Goal: Task Accomplishment & Management: Manage account settings

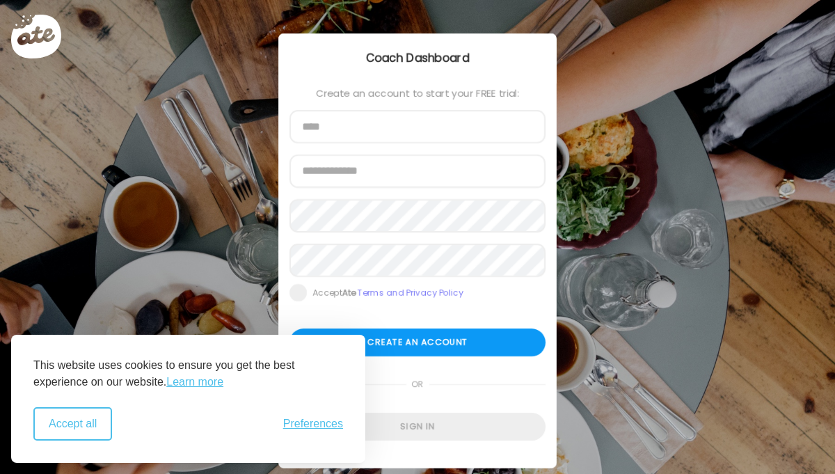
click at [91, 422] on button "Accept all" at bounding box center [72, 423] width 79 height 33
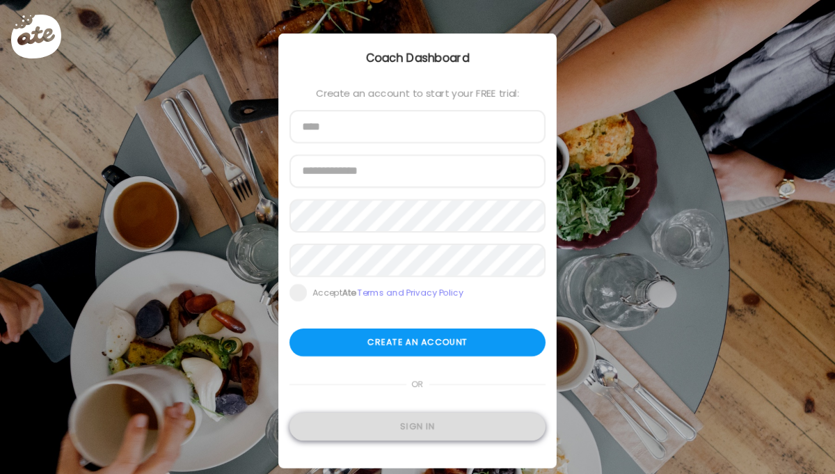
click at [417, 432] on div "Sign in" at bounding box center [418, 427] width 256 height 28
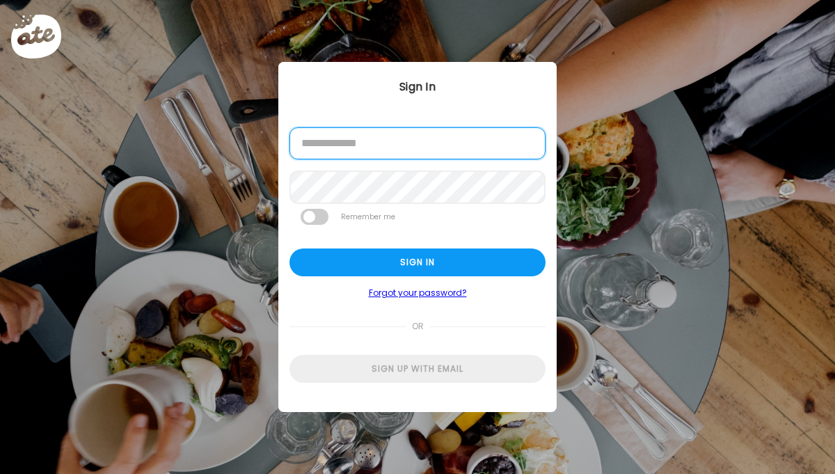
click at [386, 143] on input "email" at bounding box center [418, 143] width 256 height 32
type input "**********"
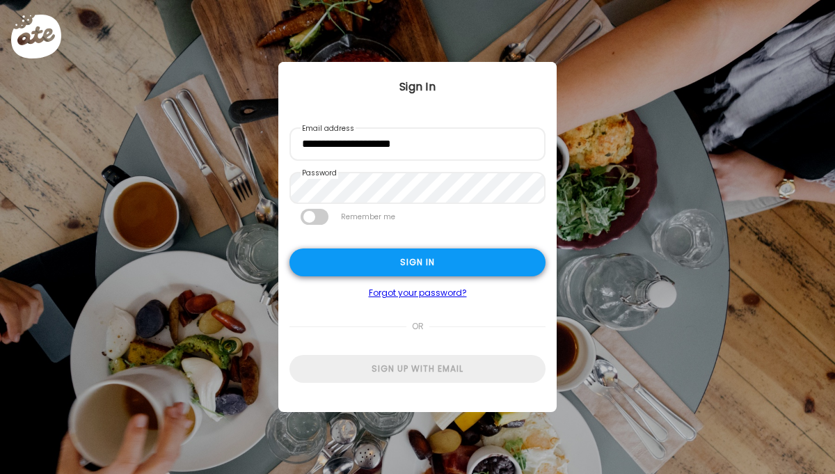
click at [354, 264] on div "Sign in" at bounding box center [418, 263] width 256 height 28
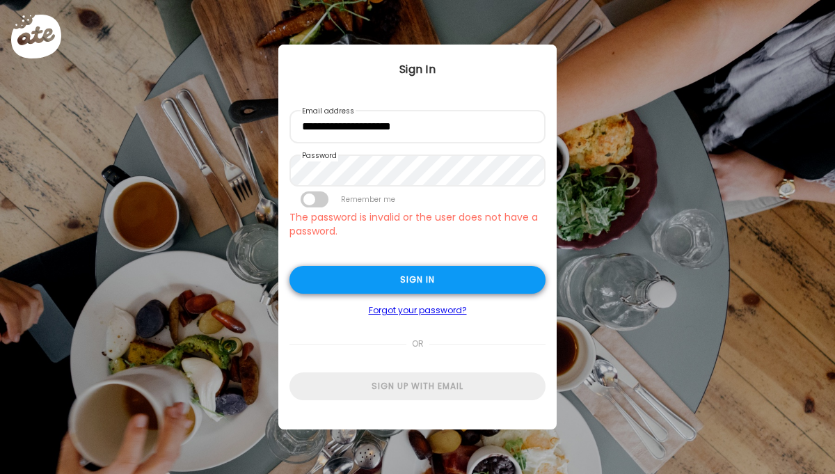
click at [393, 275] on div "Sign in" at bounding box center [418, 280] width 256 height 28
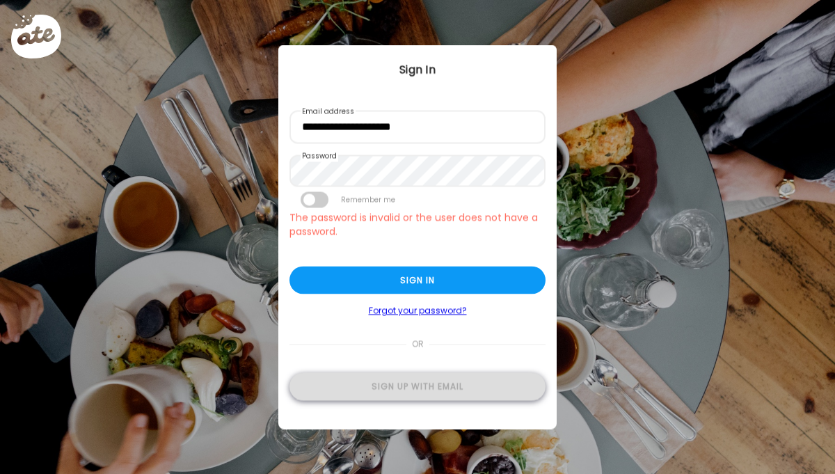
click at [408, 388] on div "Sign up with email" at bounding box center [418, 387] width 256 height 28
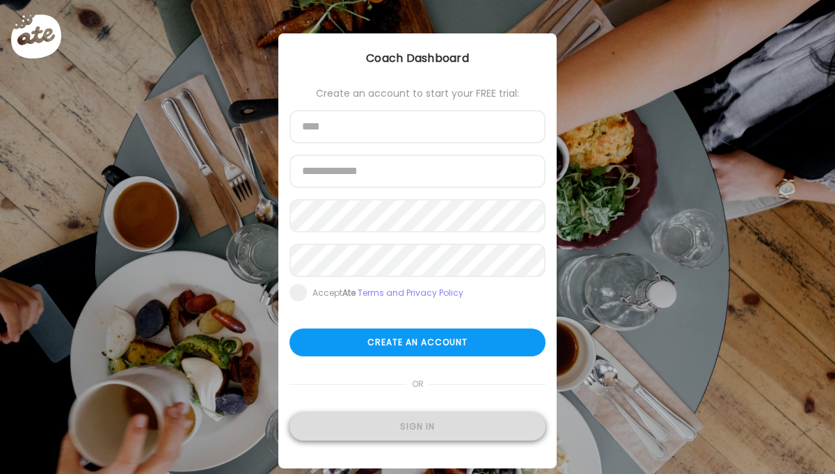
click at [413, 425] on div "Sign in" at bounding box center [418, 427] width 256 height 28
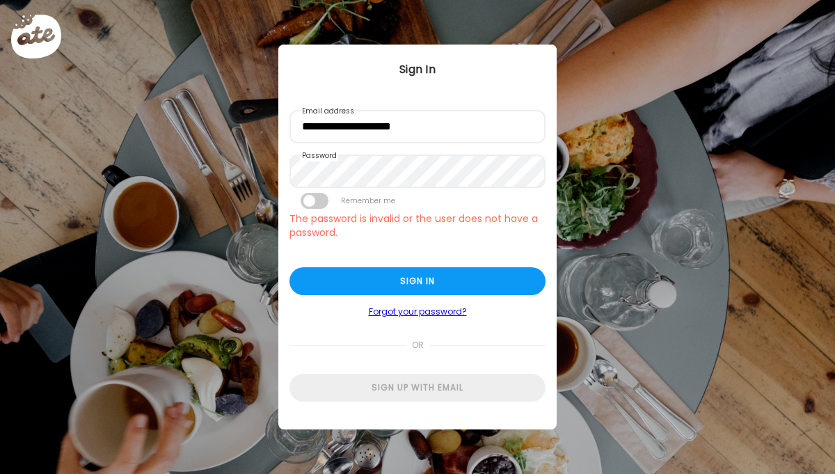
click at [423, 310] on link "Forgot your password?" at bounding box center [418, 311] width 256 height 11
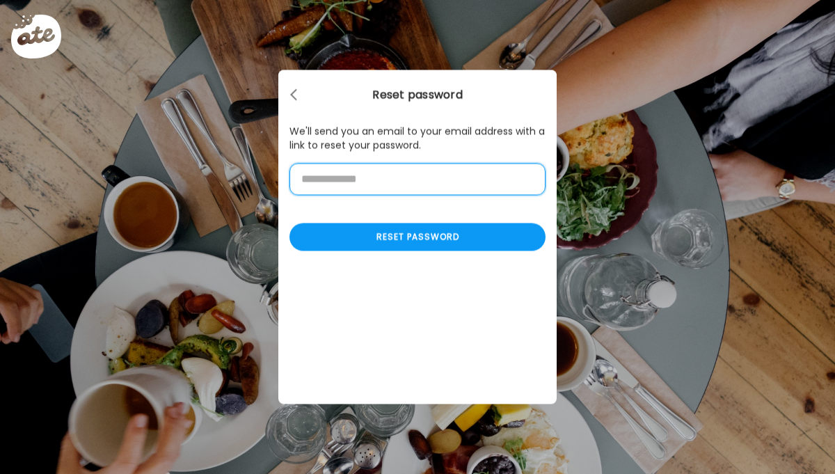
click at [409, 188] on input "email" at bounding box center [418, 180] width 256 height 32
type input "**********"
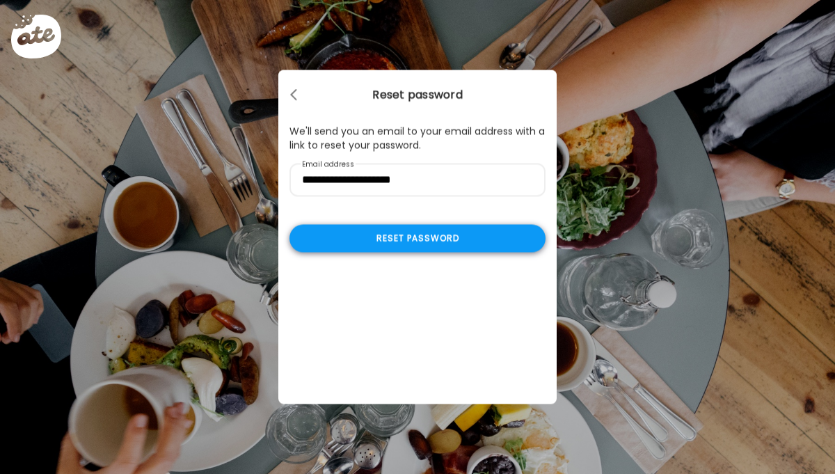
click at [386, 238] on div "Reset password" at bounding box center [418, 239] width 256 height 28
